Goal: Task Accomplishment & Management: Manage account settings

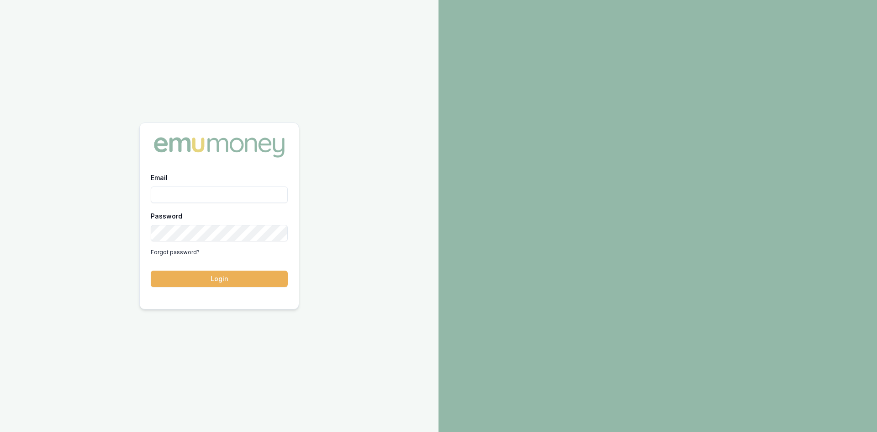
click at [206, 198] on input "Email" at bounding box center [219, 194] width 137 height 16
type input "wendy.fonseka@emumoney.com.au"
click at [262, 275] on button "Login" at bounding box center [219, 278] width 137 height 16
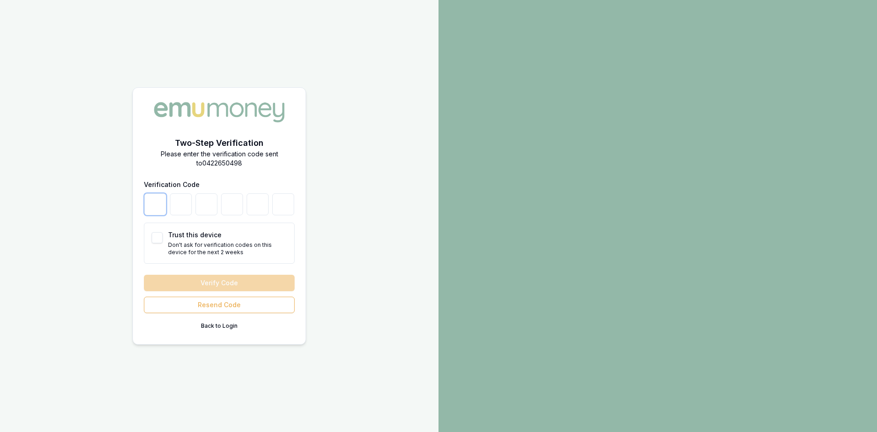
click at [156, 206] on input "number" at bounding box center [155, 204] width 22 height 22
type input "0"
type input "9"
type input "2"
type input "8"
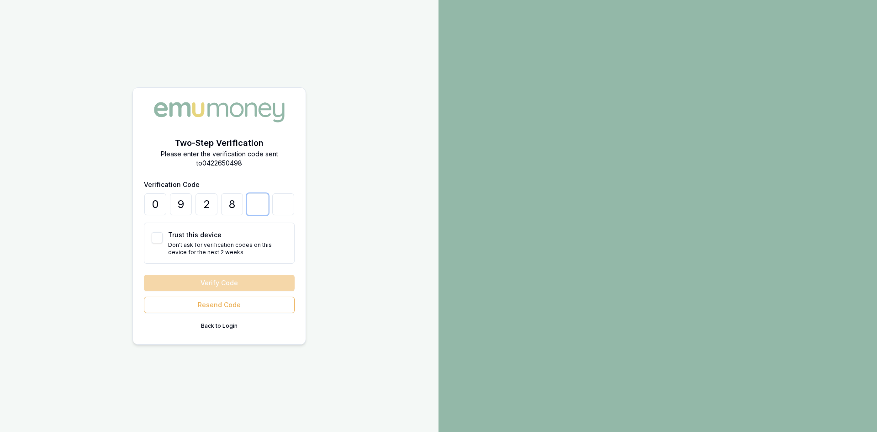
type input "0"
type input "9"
click at [199, 282] on button "Verify Code" at bounding box center [219, 283] width 151 height 16
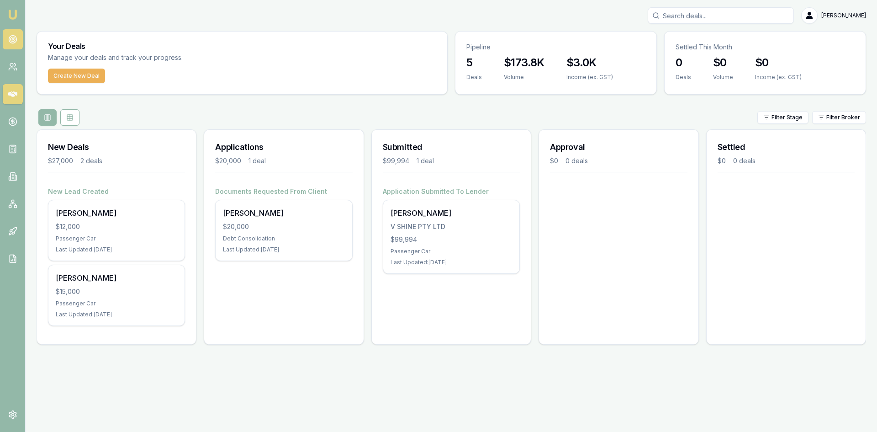
click at [10, 42] on icon at bounding box center [12, 39] width 9 height 9
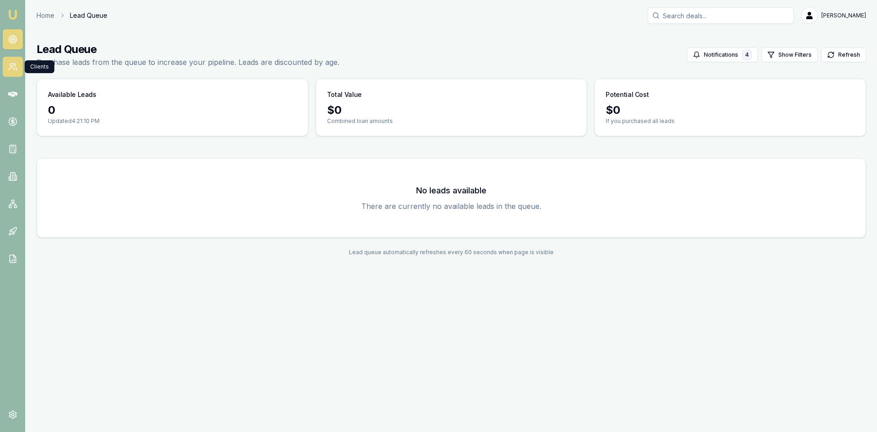
click at [16, 74] on link at bounding box center [13, 67] width 20 height 20
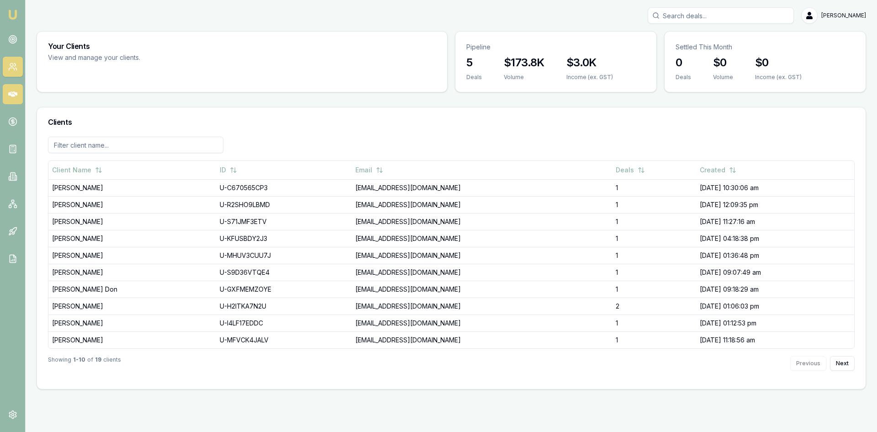
click at [15, 84] on link at bounding box center [13, 94] width 20 height 20
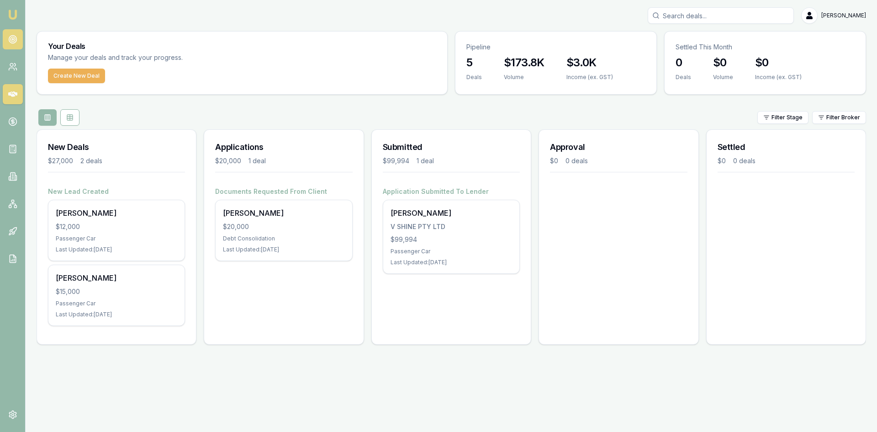
click at [11, 37] on icon at bounding box center [12, 39] width 9 height 9
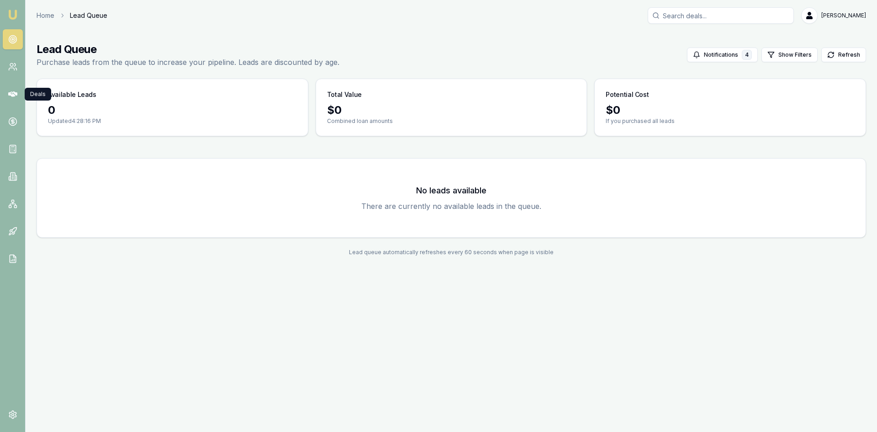
click at [11, 84] on nav "Emu Broker" at bounding box center [12, 138] width 25 height 276
